Goal: Task Accomplishment & Management: Manage account settings

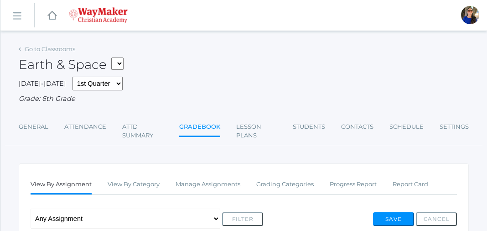
scroll to position [5, 0]
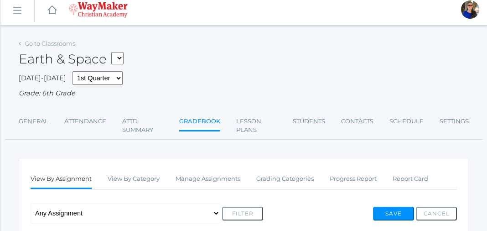
click at [210, 122] on link "Gradebook" at bounding box center [199, 122] width 41 height 20
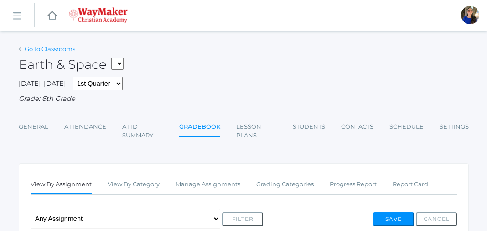
click at [44, 50] on link "Go to Classrooms" at bounding box center [50, 48] width 51 height 7
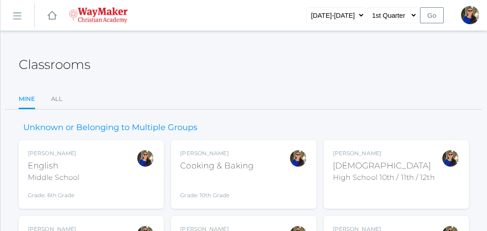
click at [359, 175] on div "High School 10th / 11th / 12th" at bounding box center [384, 177] width 102 height 11
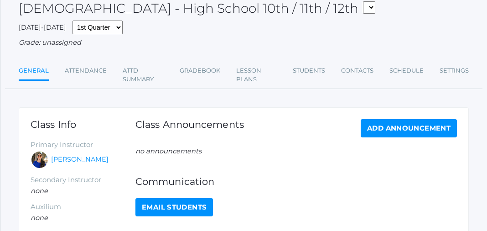
scroll to position [57, 0]
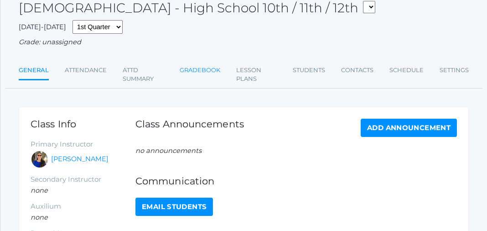
click at [198, 70] on link "Gradebook" at bounding box center [200, 70] width 41 height 18
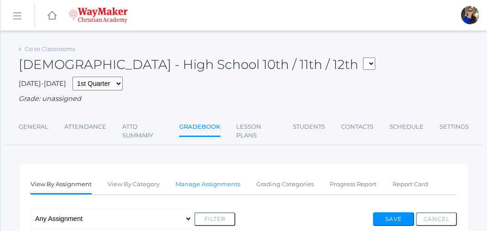
click at [229, 185] on link "Manage Assignments" at bounding box center [207, 184] width 65 height 18
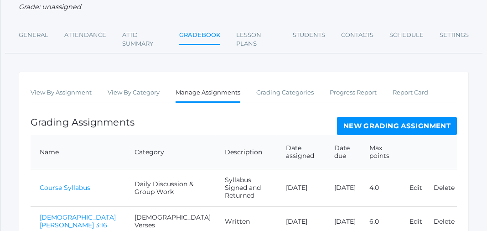
scroll to position [95, 0]
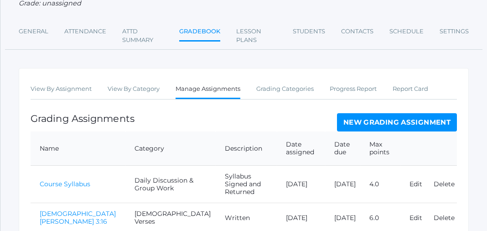
click at [390, 122] on link "New Grading Assignment" at bounding box center [397, 122] width 120 height 18
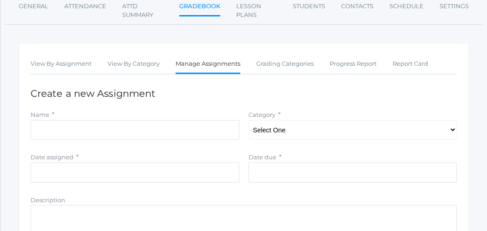
scroll to position [126, 0]
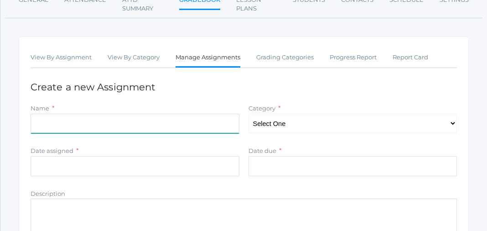
click at [37, 123] on input "Name" at bounding box center [135, 123] width 209 height 20
click at [37, 123] on input "Isaiah 40" at bounding box center [135, 123] width 209 height 20
click at [62, 123] on input "Isaiah 40" at bounding box center [135, 123] width 209 height 20
type input "Isaiah 40:8"
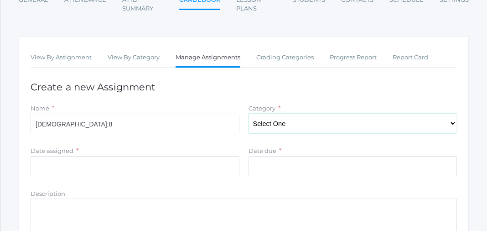
click at [452, 128] on select "Select One Daily Discussion & Group Work Bible Verses Semester Project" at bounding box center [352, 123] width 209 height 20
select select "1072"
click at [248, 114] on select "Select One Daily Discussion & Group Work Bible Verses Semester Project" at bounding box center [352, 123] width 209 height 20
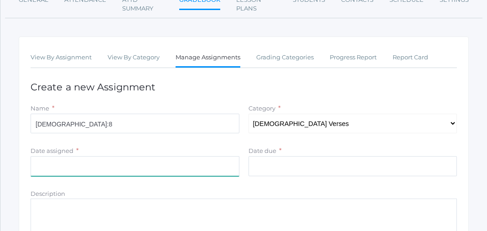
click at [40, 170] on input "Date assigned" at bounding box center [135, 166] width 209 height 20
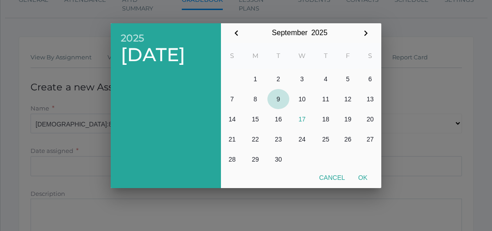
click at [278, 97] on button "9" at bounding box center [278, 99] width 22 height 20
click at [360, 178] on button "Ok" at bounding box center [363, 177] width 22 height 16
type input "[DATE]"
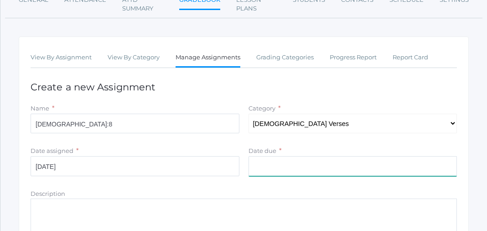
click at [255, 171] on input "Date due" at bounding box center [352, 166] width 209 height 20
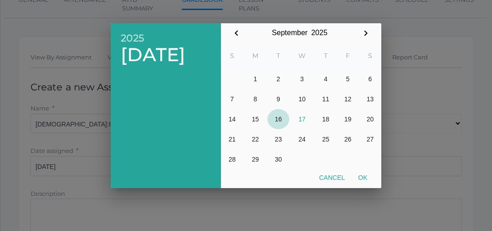
click at [278, 119] on button "16" at bounding box center [278, 119] width 22 height 20
click at [363, 177] on button "Ok" at bounding box center [363, 177] width 22 height 16
type input "[DATE]"
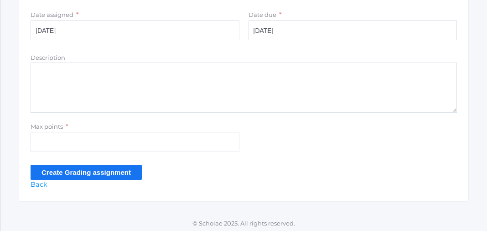
scroll to position [265, 0]
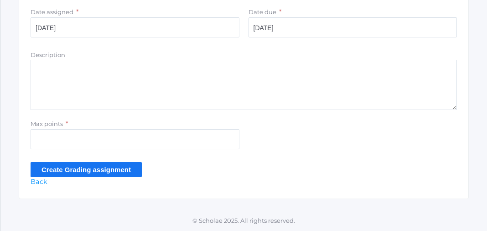
click at [35, 67] on textarea "Description" at bounding box center [244, 85] width 426 height 50
type textarea "Written record."
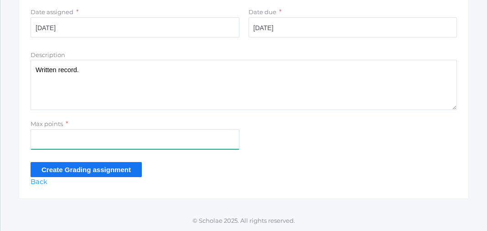
click at [41, 140] on input "Max points" at bounding box center [135, 139] width 209 height 20
type input "5"
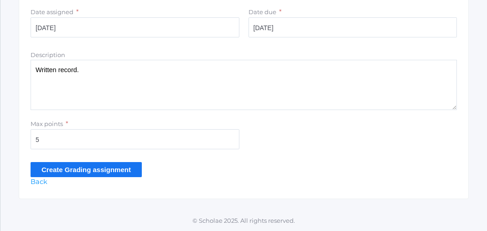
click at [74, 170] on input "Create Grading assignment" at bounding box center [86, 169] width 111 height 15
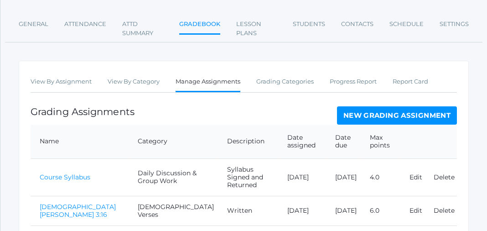
scroll to position [184, 0]
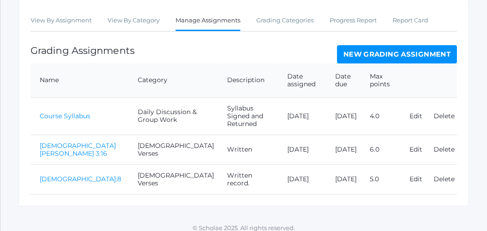
click at [66, 175] on link "Isaiah 40:8" at bounding box center [81, 179] width 82 height 8
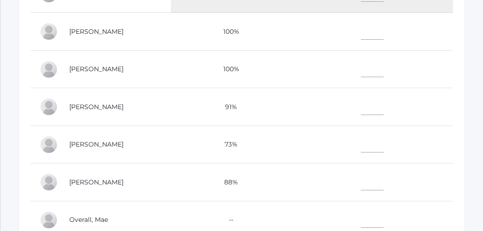
scroll to position [305, 0]
click at [384, 66] on input"] "text" at bounding box center [372, 67] width 23 height 20
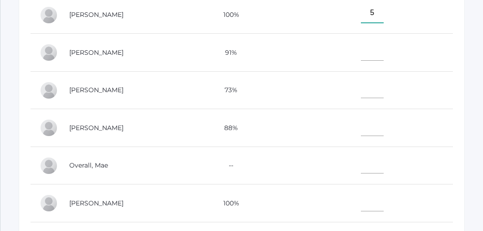
scroll to position [61, 0]
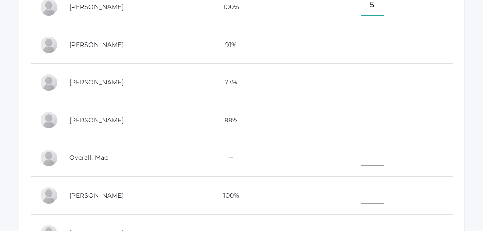
type input"] "5"
click at [384, 191] on input"] "text" at bounding box center [372, 193] width 23 height 20
type input"] "5"
click at [391, 90] on td at bounding box center [369, 82] width 168 height 38
click at [384, 82] on input"] "text" at bounding box center [372, 81] width 23 height 20
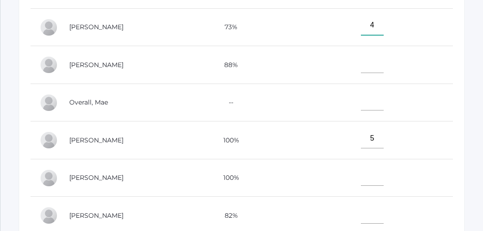
scroll to position [335, 0]
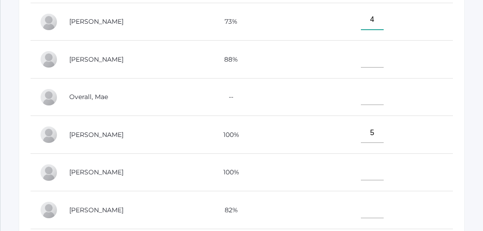
type input"] "4"
click at [384, 168] on input"] "text" at bounding box center [372, 170] width 23 height 20
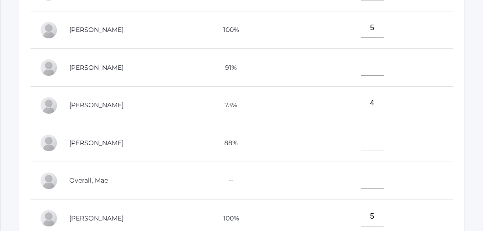
scroll to position [0, 0]
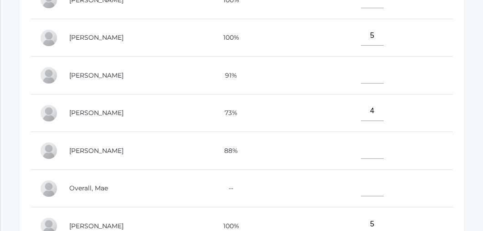
type input"] "5"
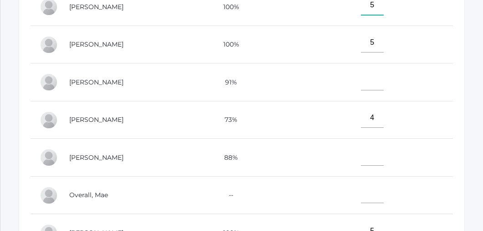
type input"] "5"
click at [384, 85] on input"] "text" at bounding box center [372, 80] width 23 height 20
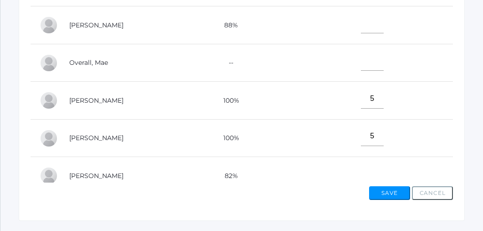
scroll to position [429, 0]
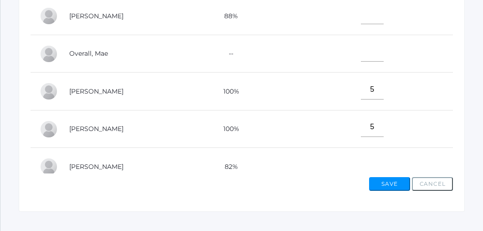
type input"] "5"
click at [390, 182] on button "Save" at bounding box center [389, 184] width 41 height 14
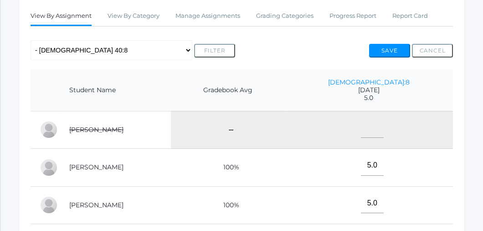
scroll to position [175, 0]
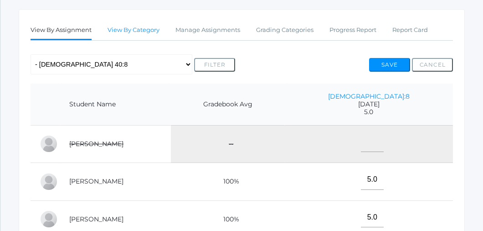
click at [128, 29] on link "View By Category" at bounding box center [134, 30] width 52 height 18
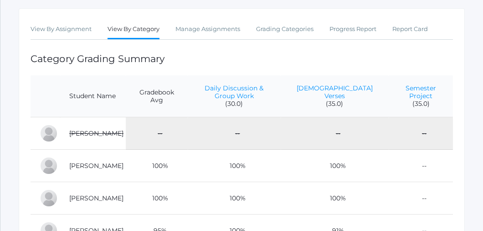
scroll to position [154, 0]
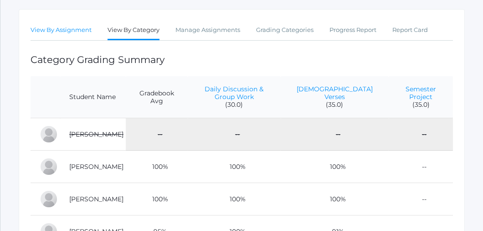
click at [63, 30] on link "View By Assignment" at bounding box center [61, 30] width 61 height 18
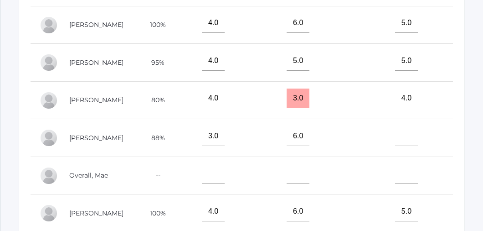
scroll to position [359, 0]
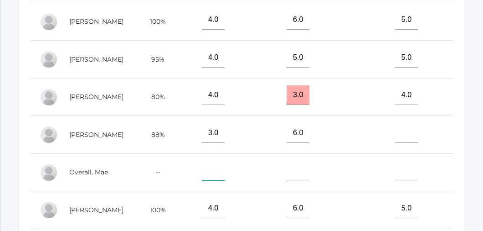
click at [225, 161] on input"] "text" at bounding box center [213, 170] width 23 height 20
type input"] "4"
type input"] "3"
click at [225, 163] on input"] "text" at bounding box center [213, 170] width 23 height 20
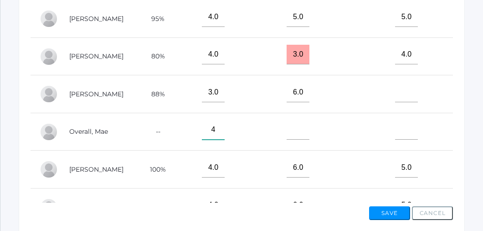
scroll to position [441, 0]
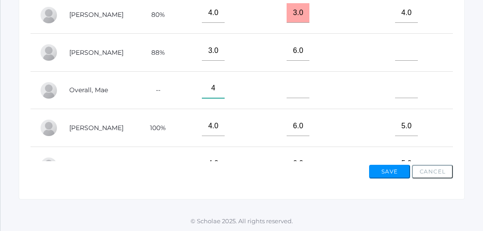
type input"] "4"
click at [386, 166] on button "Save" at bounding box center [389, 171] width 41 height 14
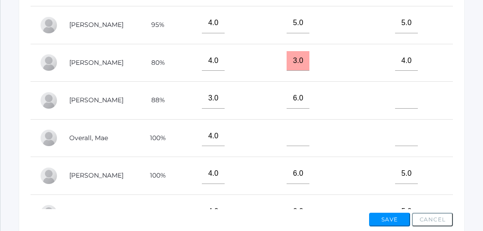
scroll to position [419, 0]
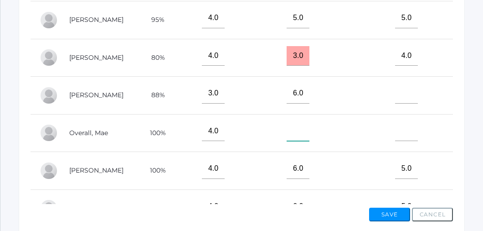
click at [309, 126] on input"] "text" at bounding box center [298, 131] width 23 height 20
type input"] "6"
click at [387, 214] on button "Save" at bounding box center [389, 214] width 41 height 14
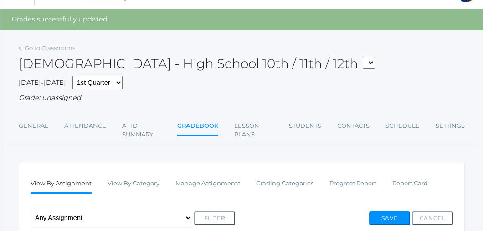
scroll to position [2, 0]
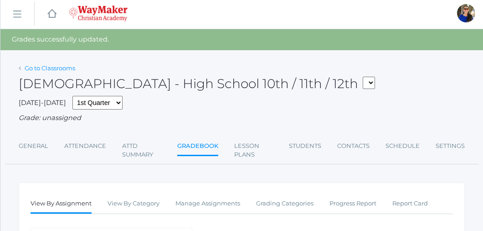
click at [55, 67] on link "Go to Classrooms" at bounding box center [50, 67] width 51 height 7
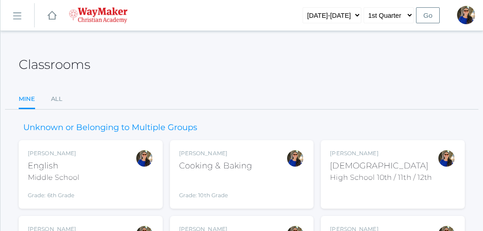
click at [47, 172] on div "Middle School" at bounding box center [53, 177] width 51 height 11
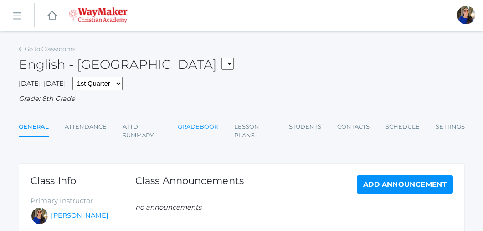
click at [193, 129] on link "Gradebook" at bounding box center [198, 127] width 41 height 18
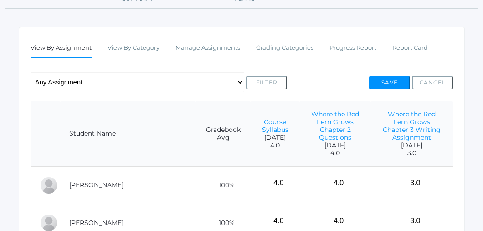
scroll to position [153, 0]
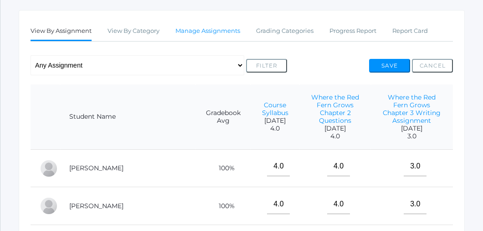
click at [222, 31] on link "Manage Assignments" at bounding box center [207, 31] width 65 height 18
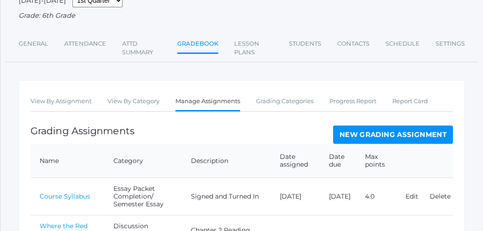
scroll to position [86, 0]
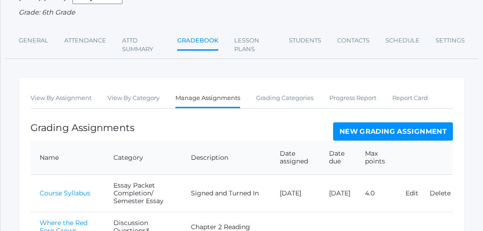
click at [381, 129] on link "New Grading Assignment" at bounding box center [393, 131] width 120 height 18
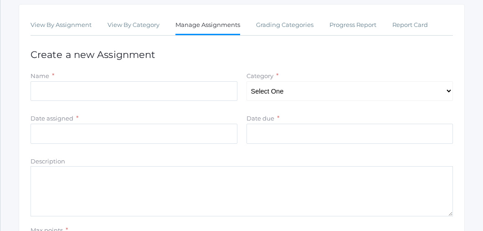
scroll to position [163, 0]
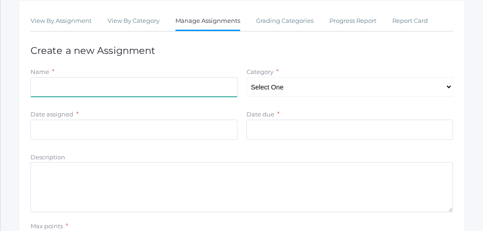
click at [37, 87] on input "Name" at bounding box center [134, 87] width 207 height 20
type input "Vocab Practice, 5 Word Story"
click at [449, 86] on select "Select One Discussion Questions& Participation/ Vocabulary Quizzes Essay Packet…" at bounding box center [350, 87] width 207 height 20
select select "1074"
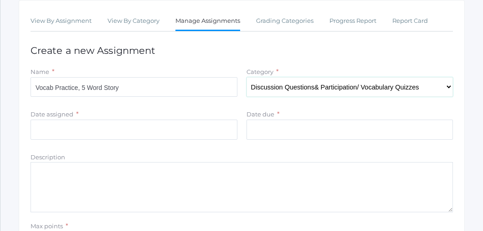
click at [247, 77] on select "Select One Discussion Questions& Participation/ Vocabulary Quizzes Essay Packet…" at bounding box center [350, 87] width 207 height 20
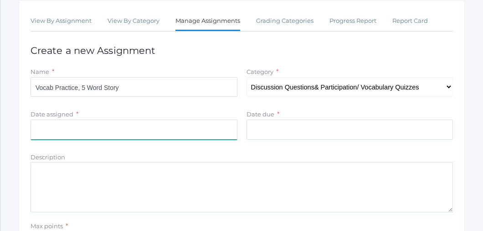
click at [40, 130] on input "Date assigned" at bounding box center [134, 129] width 207 height 20
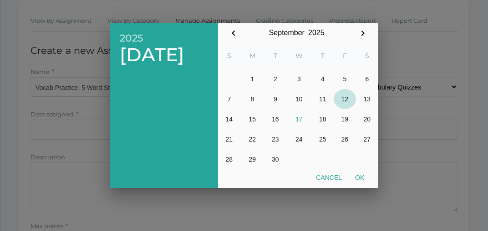
click at [344, 97] on button "12" at bounding box center [345, 99] width 22 height 20
click at [359, 176] on button "Ok" at bounding box center [360, 177] width 22 height 16
type input "2025-09-12"
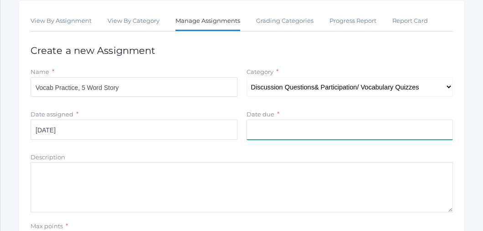
click at [255, 126] on input "Date due" at bounding box center [350, 129] width 207 height 20
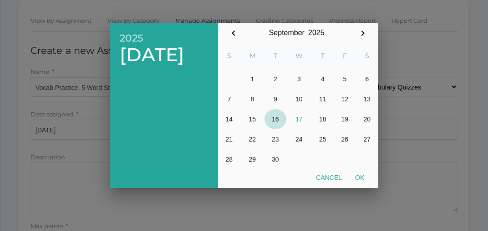
click at [275, 116] on button "16" at bounding box center [276, 119] width 22 height 20
click at [362, 177] on button "Ok" at bounding box center [360, 177] width 22 height 16
type input "[DATE]"
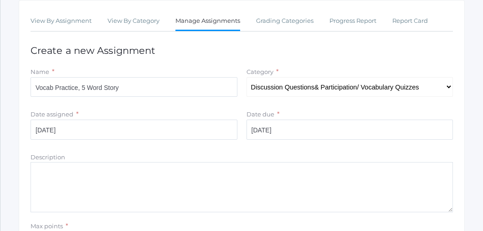
click at [362, 177] on textarea "Description" at bounding box center [242, 187] width 422 height 50
type textarea "5"
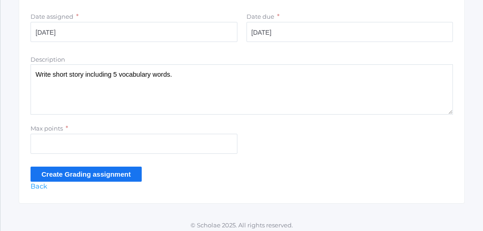
scroll to position [265, 0]
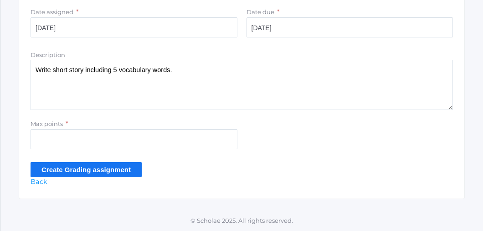
type textarea "Write short story including 5 vocabulary words."
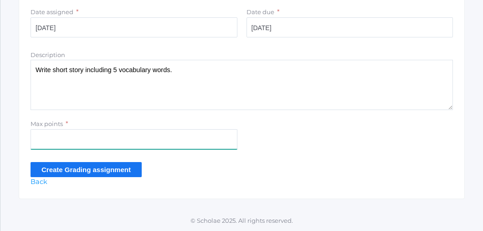
click at [35, 140] on input "Max points" at bounding box center [134, 139] width 207 height 20
type input "10"
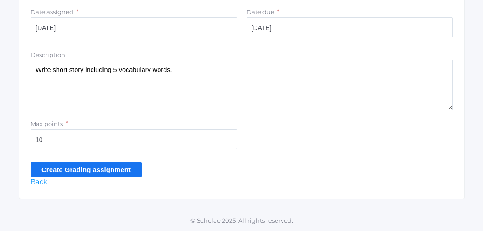
click at [77, 166] on input "Create Grading assignment" at bounding box center [86, 169] width 111 height 15
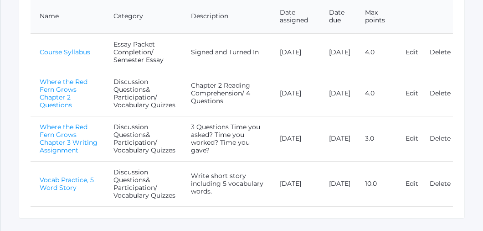
scroll to position [259, 0]
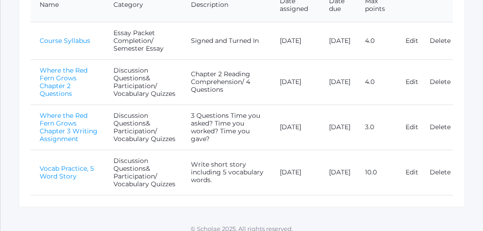
click at [71, 173] on link "Vocab Practice, 5 Word Story" at bounding box center [67, 172] width 54 height 16
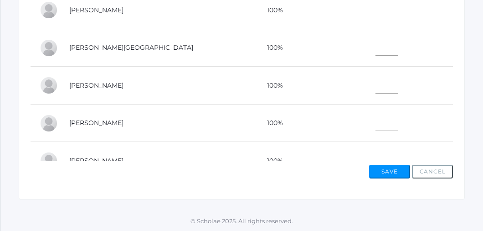
scroll to position [37, 0]
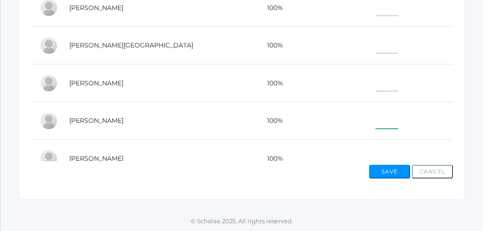
click at [375, 121] on input"] "text" at bounding box center [386, 119] width 23 height 20
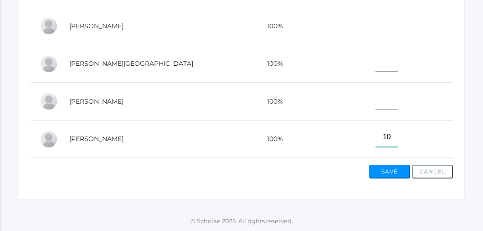
scroll to position [13, 0]
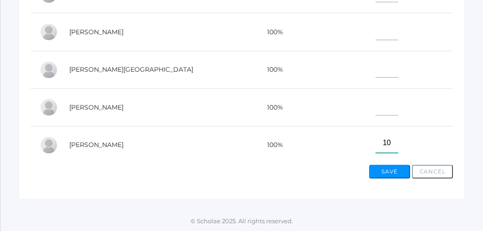
type input"] "10"
click at [375, 34] on input"] "text" at bounding box center [386, 30] width 23 height 20
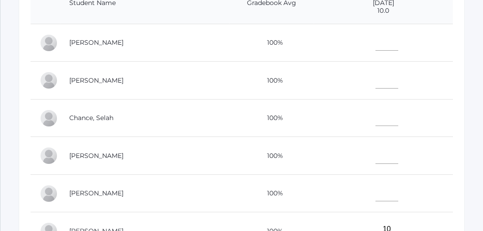
scroll to position [253, 0]
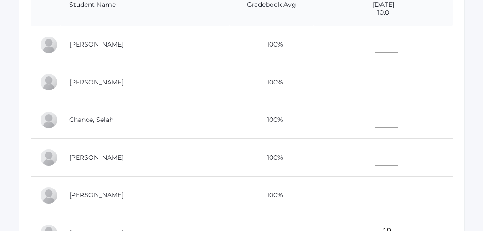
type input"] "10"
click at [375, 118] on input"] "text" at bounding box center [386, 118] width 23 height 20
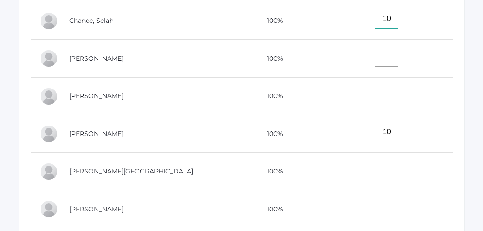
scroll to position [366, 0]
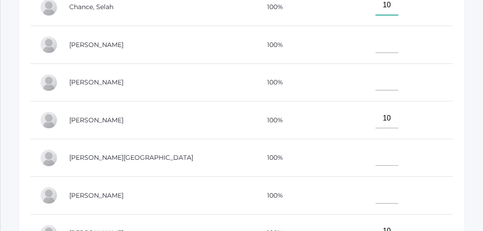
type input"] "10"
click at [375, 159] on input"] "text" at bounding box center [386, 156] width 23 height 20
type input"] "10"
click at [375, 193] on input"] "text" at bounding box center [386, 193] width 23 height 20
type input"] "10"
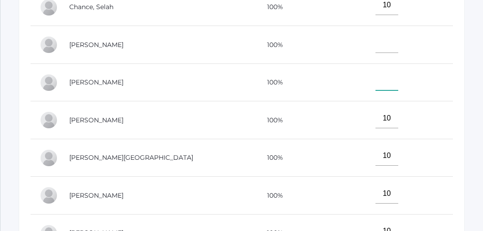
click at [375, 82] on input"] "text" at bounding box center [386, 81] width 23 height 20
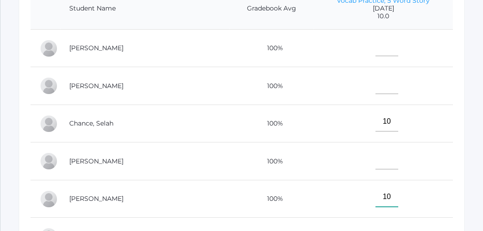
scroll to position [245, 0]
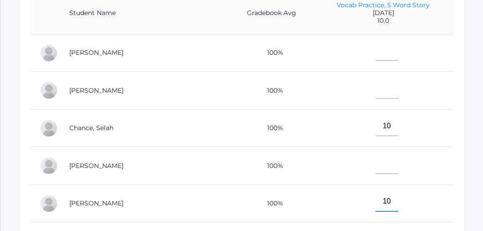
type input"] "10"
click at [375, 58] on input"] "text" at bounding box center [386, 51] width 23 height 20
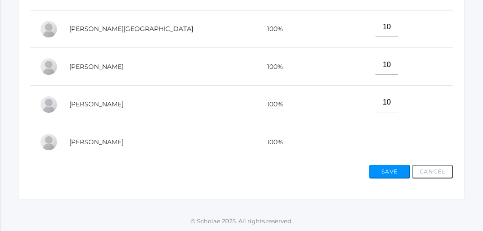
scroll to position [57, 0]
type input"] "10"
click at [395, 170] on button "Save" at bounding box center [389, 171] width 41 height 14
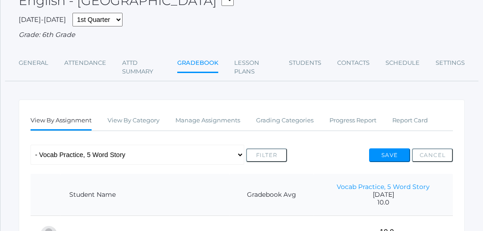
scroll to position [83, 0]
